Goal: Share content: Share content

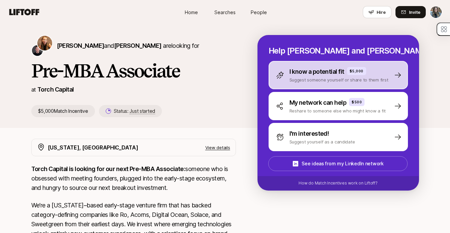
click at [339, 82] on p "Suggest someone yourself or share to them first" at bounding box center [338, 79] width 99 height 7
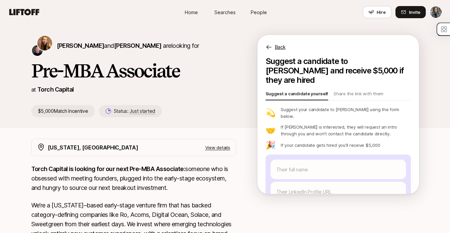
type textarea "x"
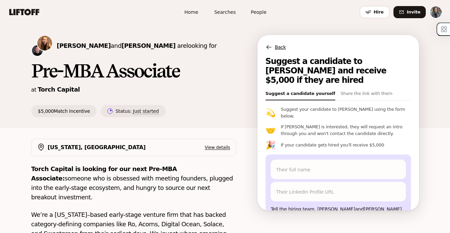
click at [341, 90] on p "Share the link with them" at bounding box center [367, 94] width 52 height 9
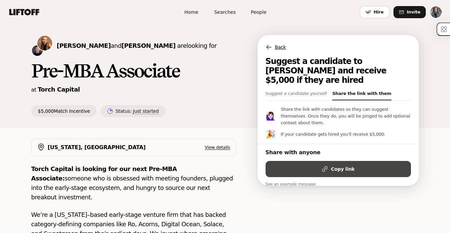
click at [341, 165] on strong "Copy link" at bounding box center [343, 169] width 24 height 8
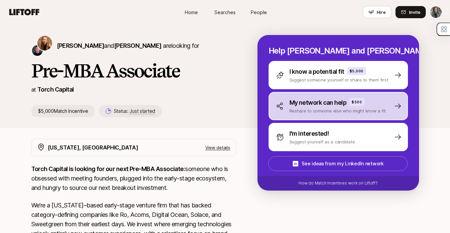
click at [286, 108] on div "My network can help $500 Reshare to someone else who might know a fit" at bounding box center [331, 106] width 110 height 16
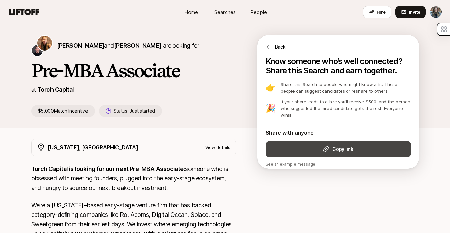
click at [296, 141] on button "Copy link" at bounding box center [338, 149] width 145 height 16
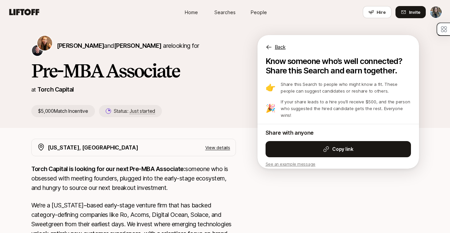
click at [410, 110] on p "If your share leads to a hire you'll receive $500, and the person who suggested…" at bounding box center [346, 108] width 130 height 20
click at [212, 71] on h1 "Pre-MBA Associate" at bounding box center [133, 71] width 205 height 20
drag, startPoint x: 178, startPoint y: 76, endPoint x: 179, endPoint y: 69, distance: 7.1
click at [179, 69] on h1 "Pre-MBA Associate" at bounding box center [133, 71] width 205 height 20
